Goal: Communication & Community: Ask a question

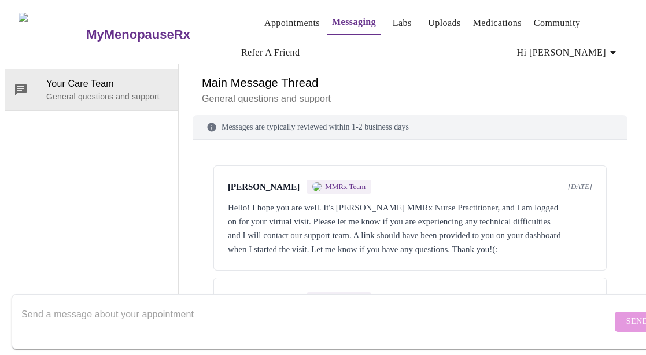
scroll to position [1053, 0]
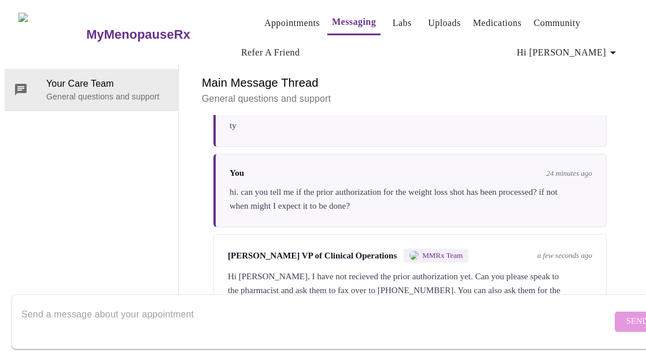
click at [380, 313] on textarea "Send a message about your appointment" at bounding box center [316, 321] width 591 height 37
click at [21, 306] on textarea "ill ask" at bounding box center [316, 321] width 591 height 37
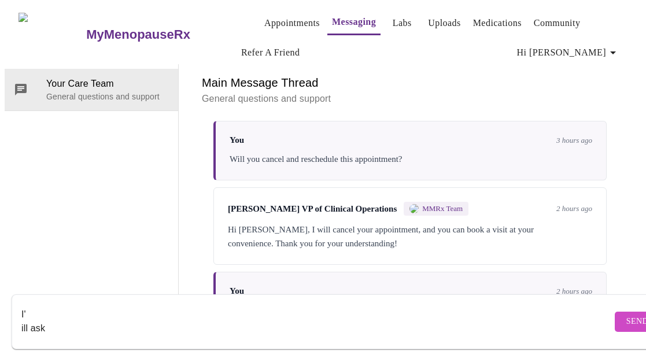
scroll to position [880, 0]
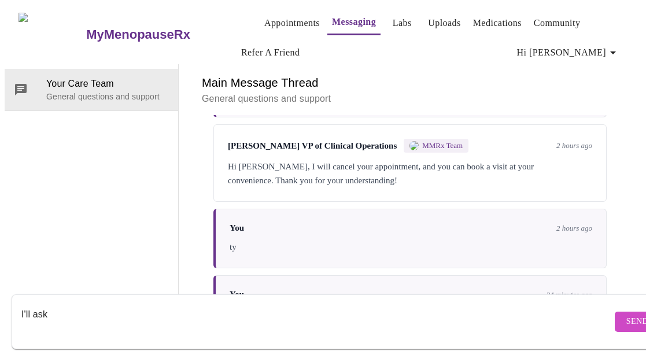
type textarea "I'll ask"
click at [627, 315] on span "Send" at bounding box center [638, 322] width 22 height 14
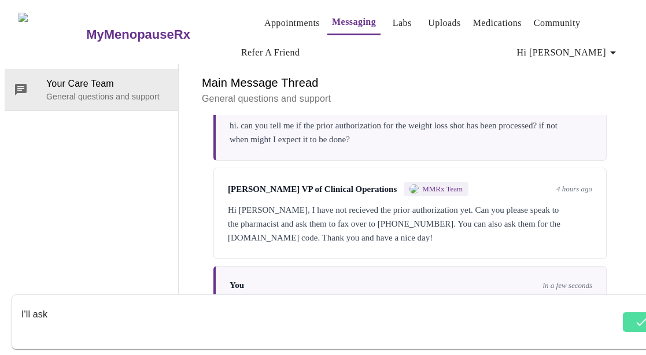
scroll to position [1123, 0]
click at [183, 237] on div "Main Message Thread General questions and support Messages are typically review…" at bounding box center [410, 195] width 463 height 262
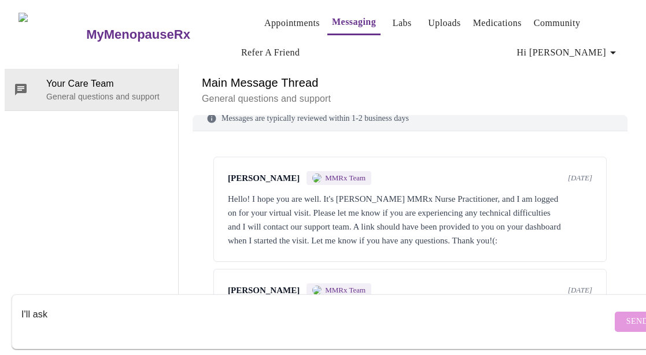
scroll to position [0, 0]
